Goal: Task Accomplishment & Management: Use online tool/utility

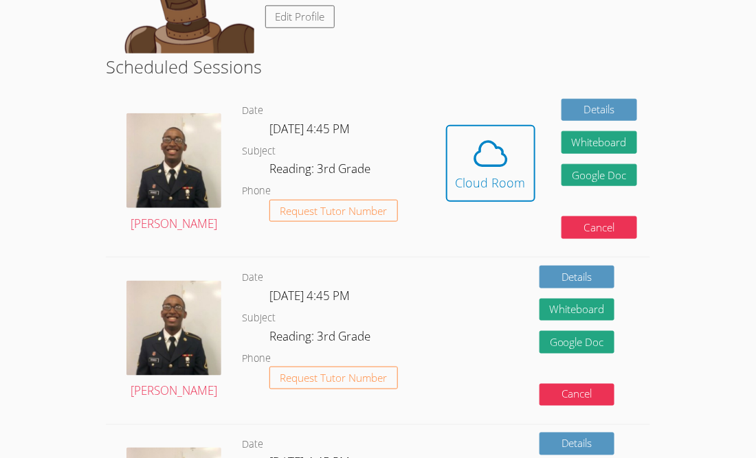
scroll to position [306, 0]
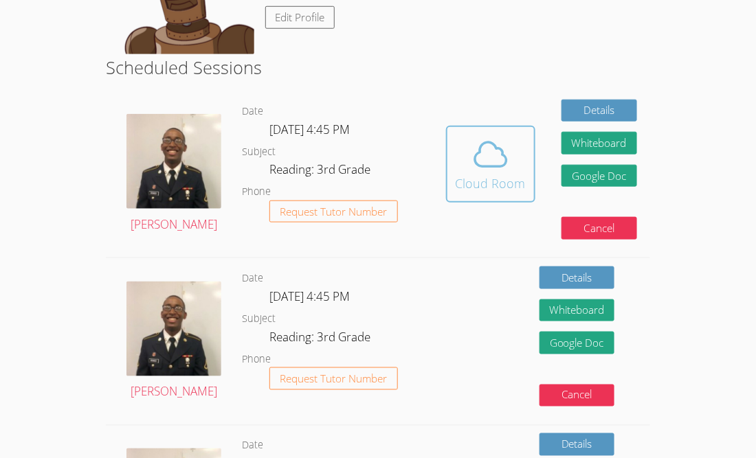
click at [473, 179] on div "Cloud Room" at bounding box center [491, 183] width 70 height 19
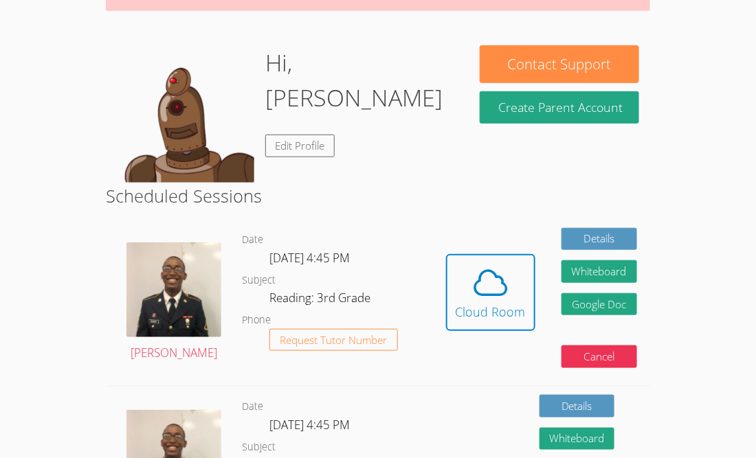
scroll to position [181, 0]
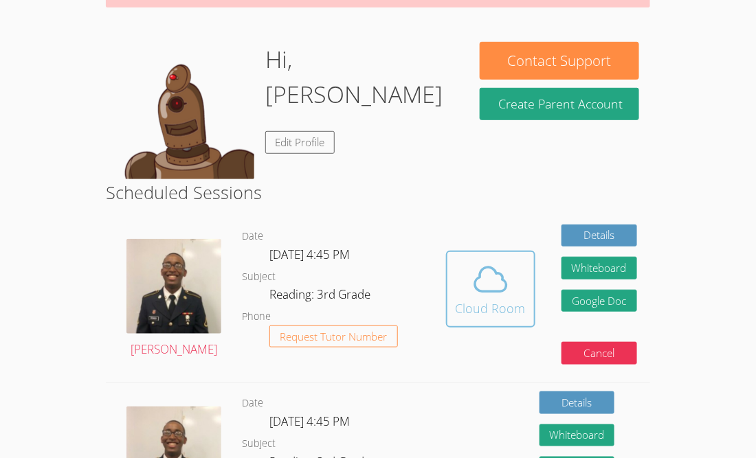
click at [457, 277] on span at bounding box center [491, 279] width 70 height 38
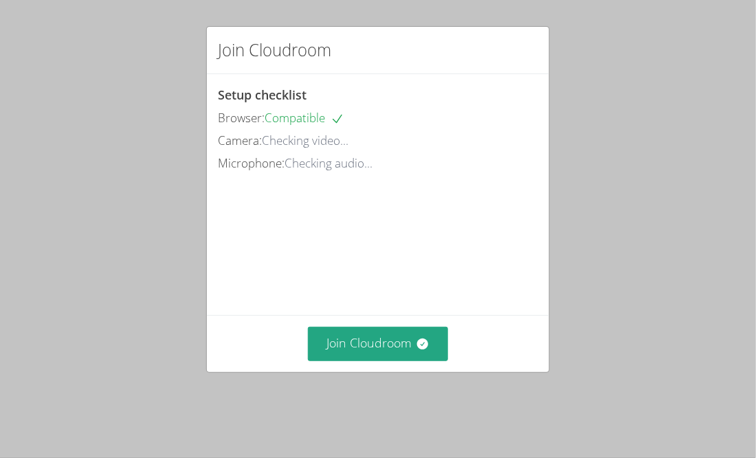
click at [424, 275] on video at bounding box center [321, 236] width 206 height 103
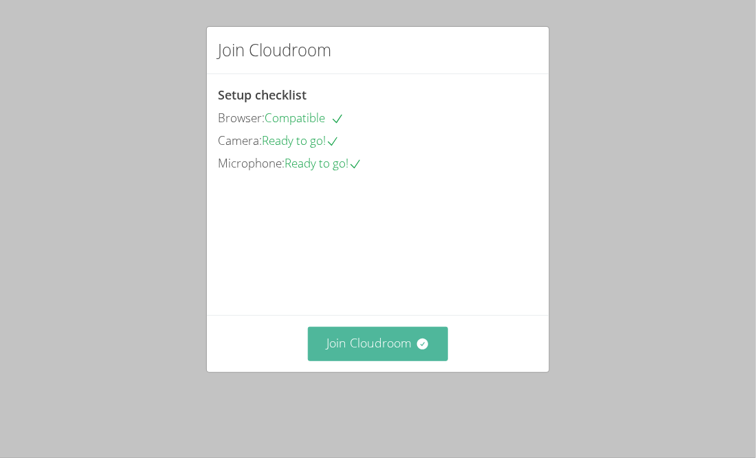
click at [376, 361] on button "Join Cloudroom" at bounding box center [378, 344] width 141 height 34
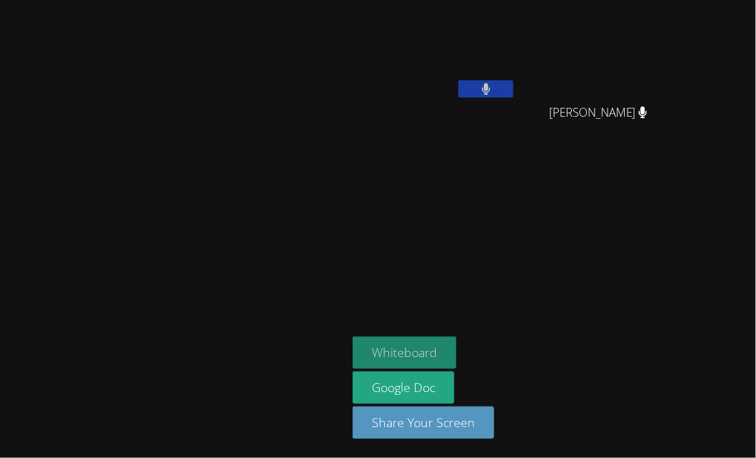
click at [456, 345] on button "Whiteboard" at bounding box center [404, 353] width 104 height 32
